Goal: Navigation & Orientation: Find specific page/section

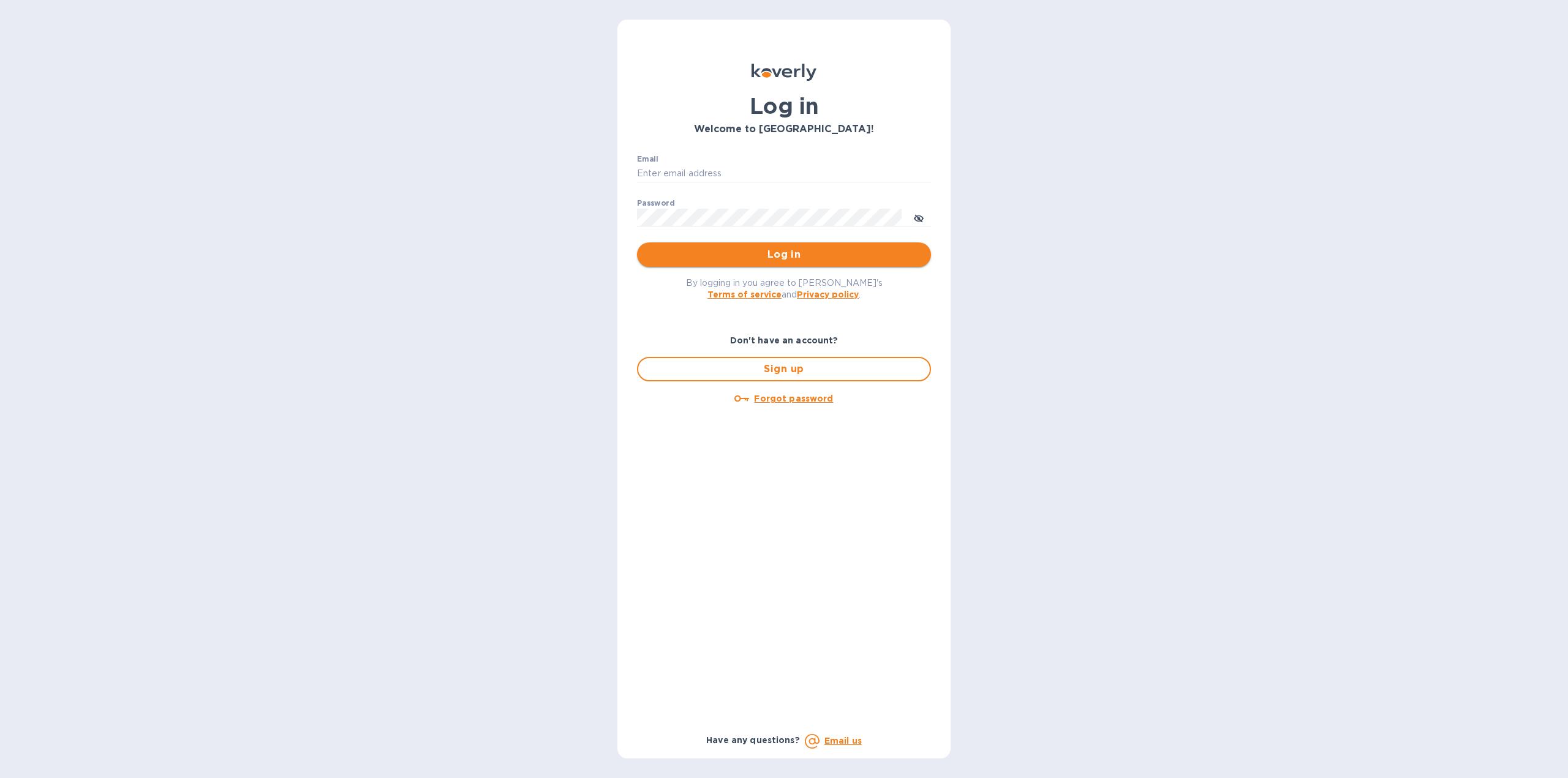
type input "[EMAIL_ADDRESS][DOMAIN_NAME]"
click at [763, 255] on span "Log in" at bounding box center [784, 255] width 274 height 15
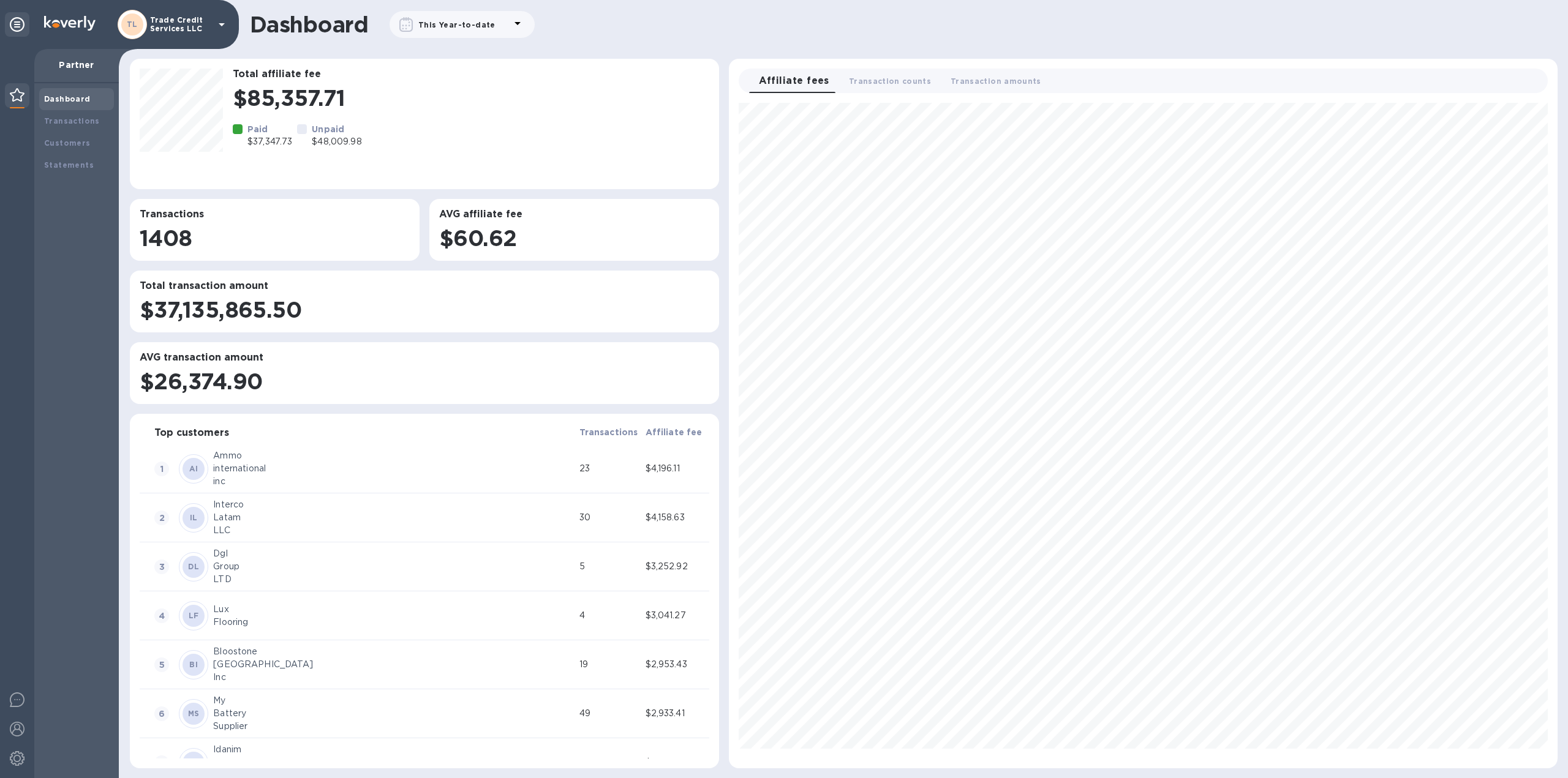
scroll to position [655, 818]
click at [85, 117] on b "Transactions" at bounding box center [71, 121] width 55 height 9
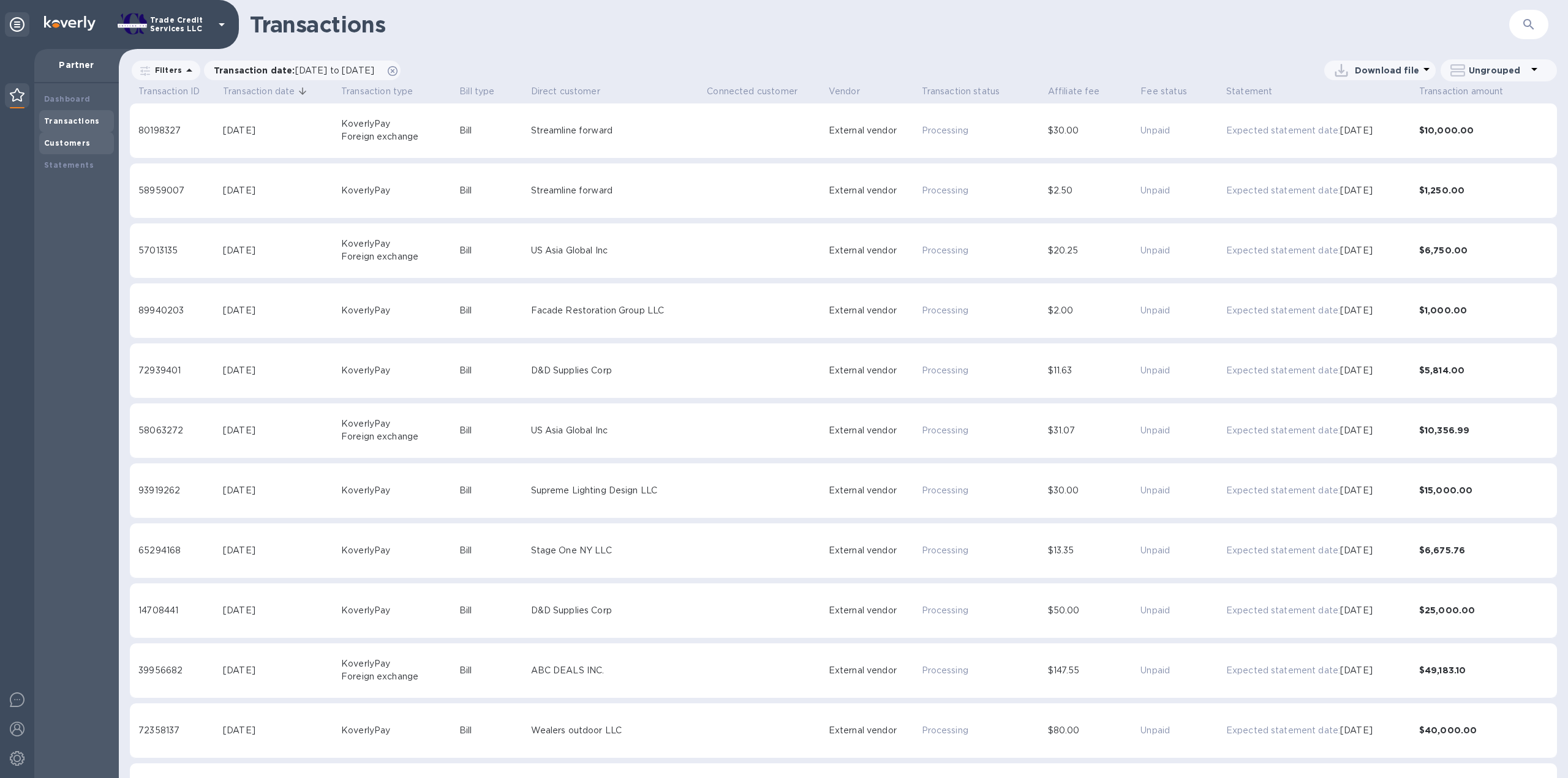
click at [78, 142] on b "Customers" at bounding box center [68, 143] width 47 height 9
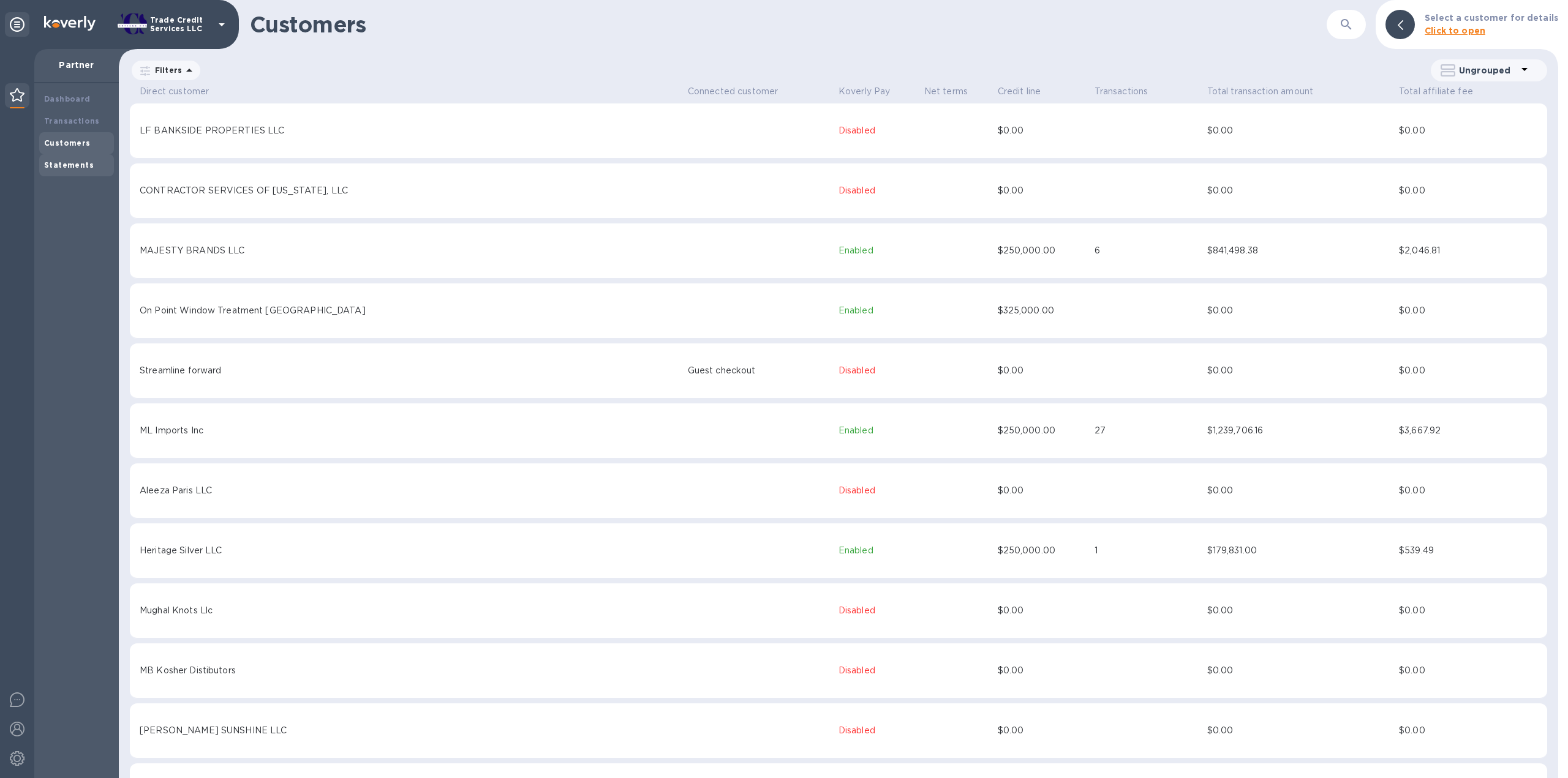
click at [61, 159] on div "Statements" at bounding box center [77, 164] width 75 height 22
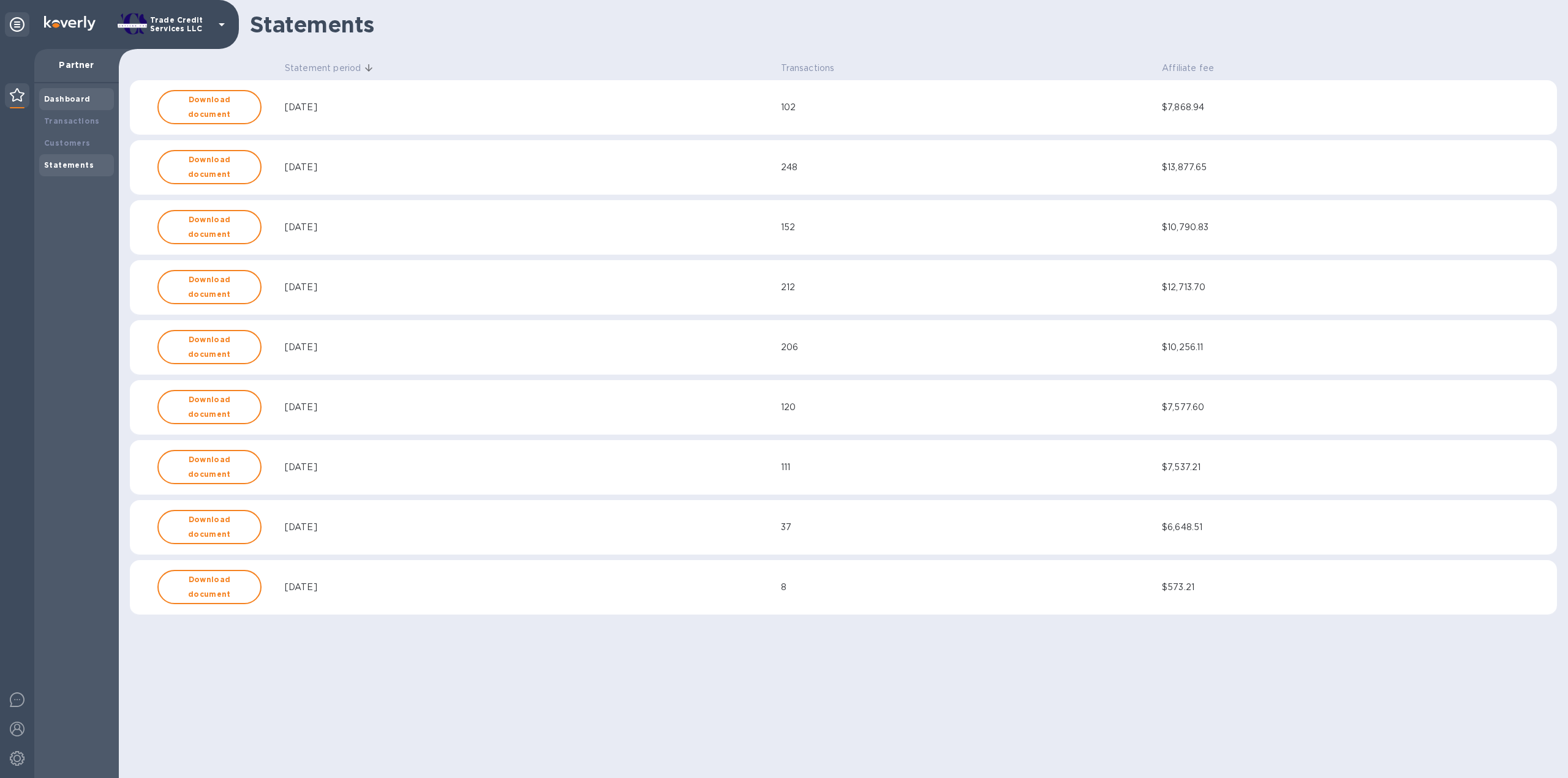
click at [76, 98] on b "Dashboard" at bounding box center [68, 99] width 47 height 9
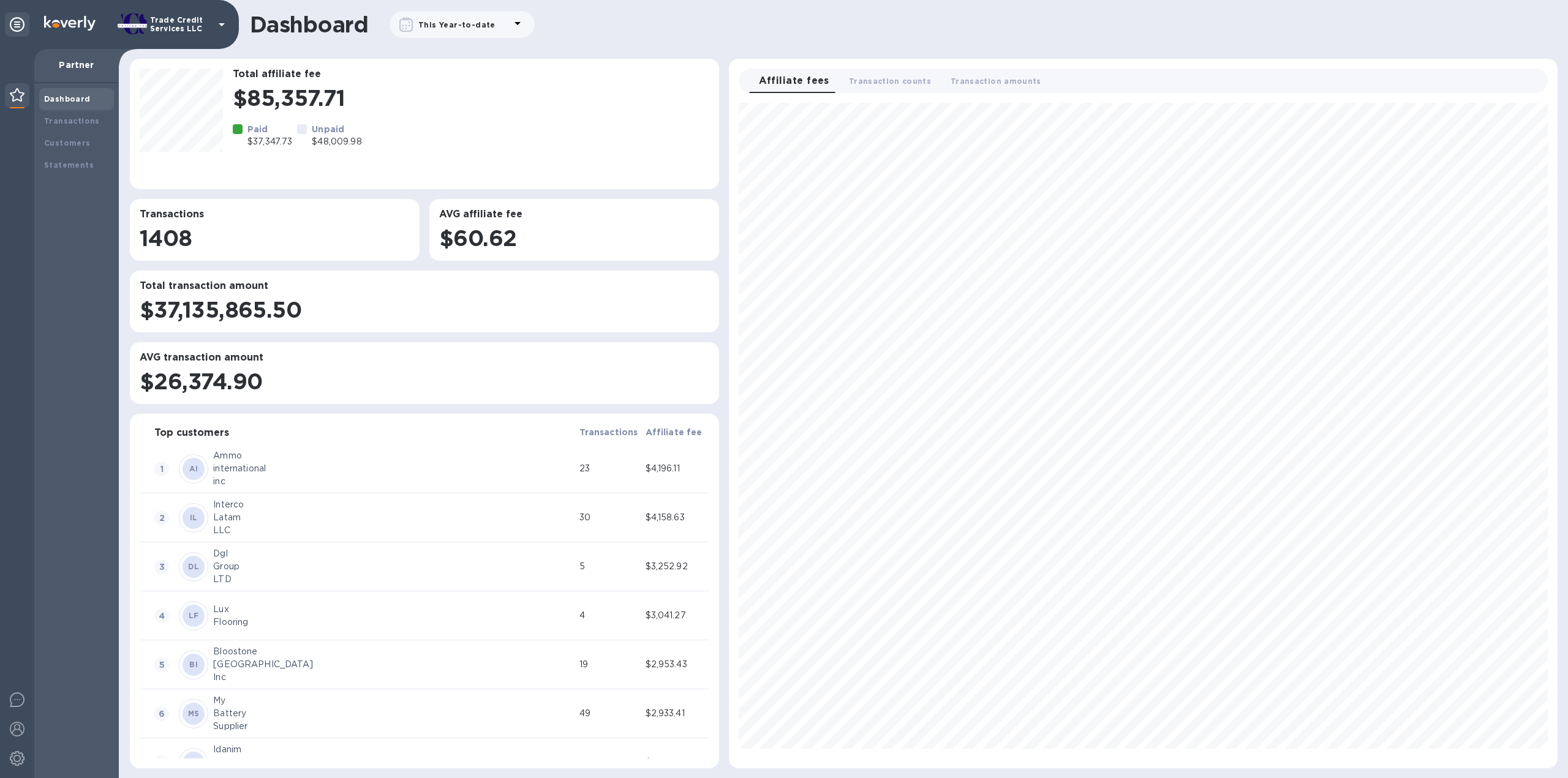
scroll to position [655, 818]
